Goal: Navigation & Orientation: Find specific page/section

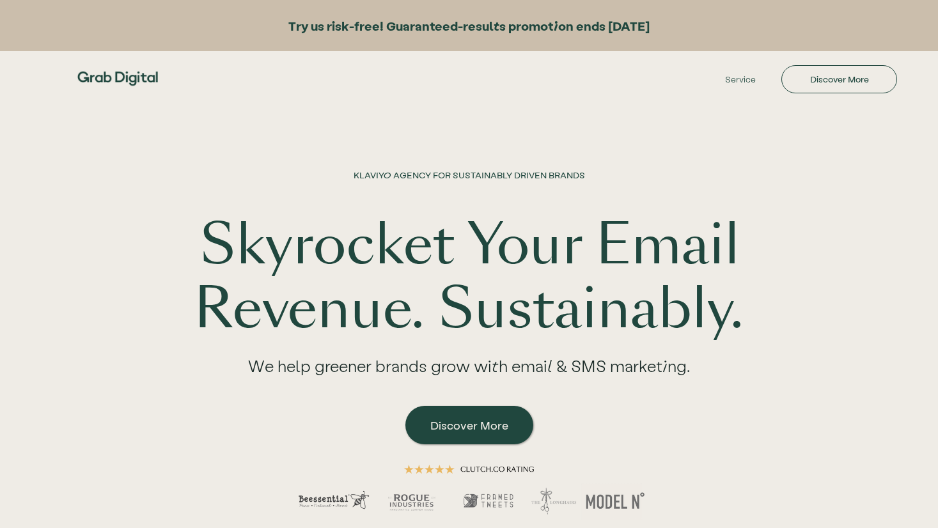
scroll to position [3111, 0]
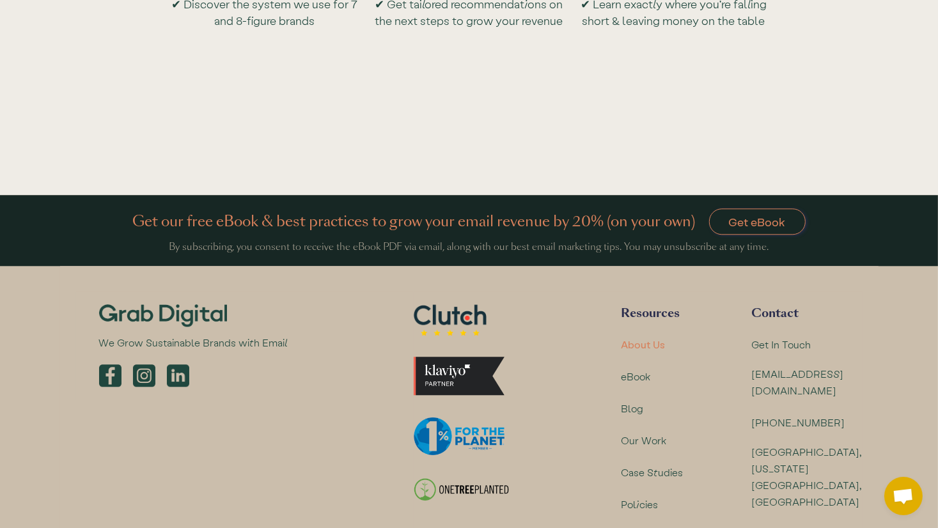
click at [648, 348] on div "About Us" at bounding box center [643, 344] width 44 height 17
click at [804, 444] on div "[GEOGRAPHIC_DATA], [US_STATE] [GEOGRAPHIC_DATA], [GEOGRAPHIC_DATA]" at bounding box center [807, 477] width 111 height 66
click at [658, 341] on div "About Us" at bounding box center [643, 344] width 44 height 17
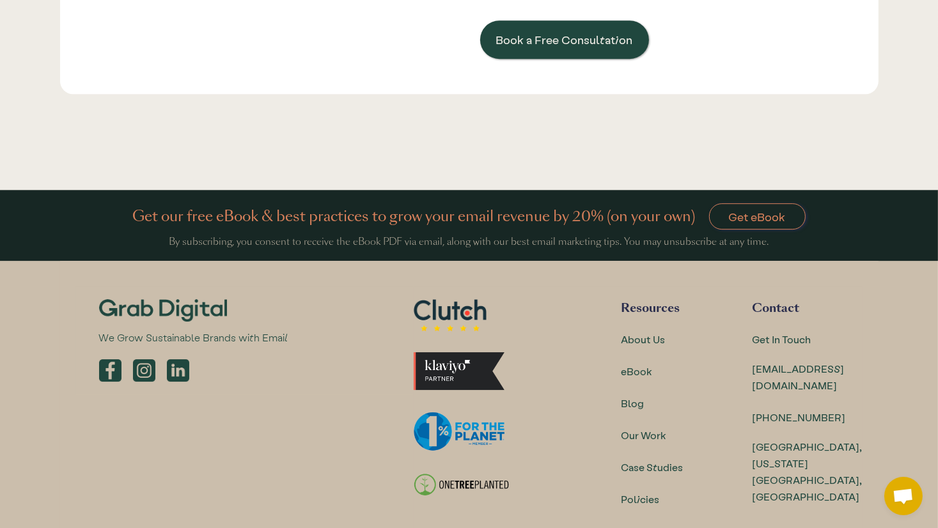
scroll to position [3906, 0]
